Goal: Task Accomplishment & Management: Use online tool/utility

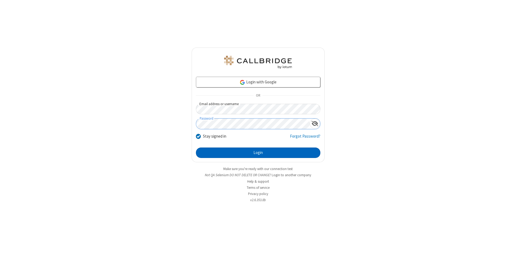
click at [258, 153] on button "Login" at bounding box center [258, 153] width 124 height 11
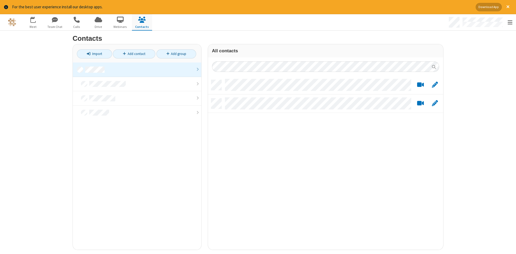
scroll to position [174, 235]
